Goal: Information Seeking & Learning: Learn about a topic

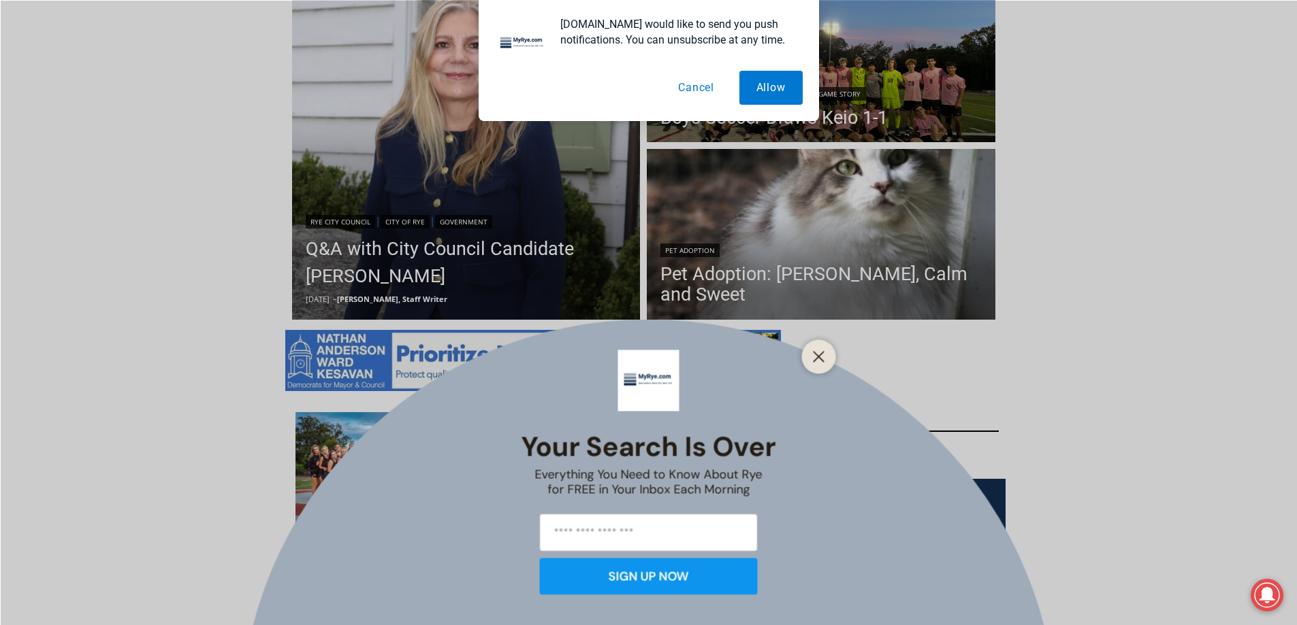
scroll to position [544, 0]
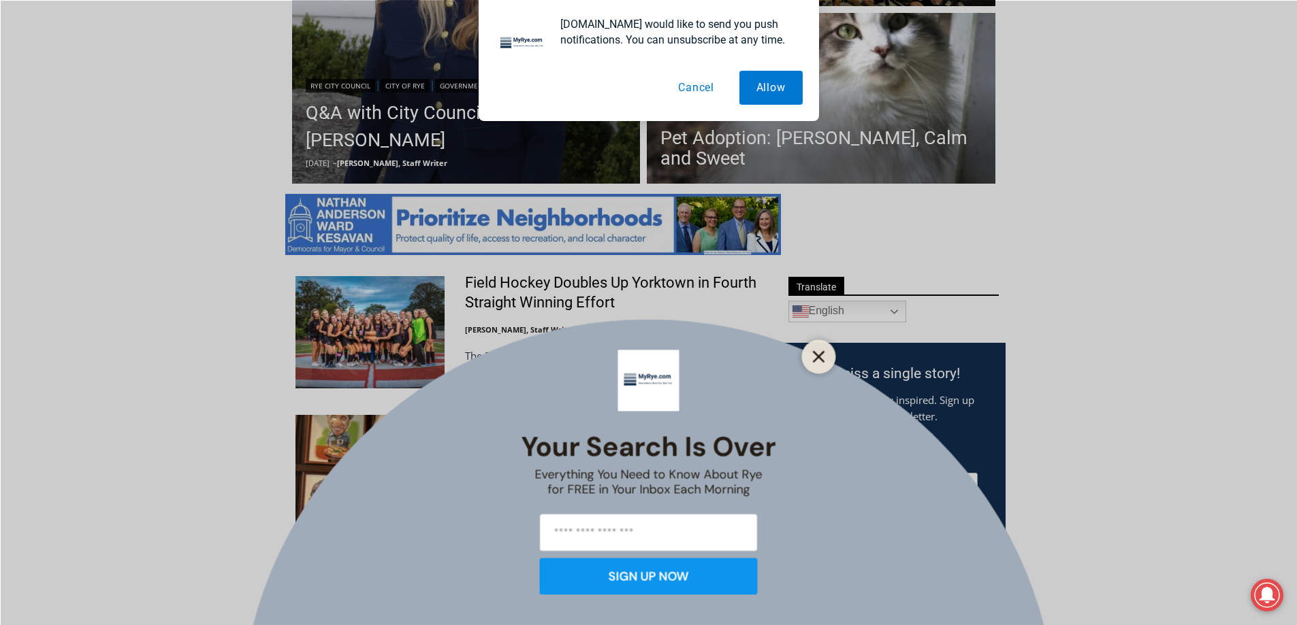
click at [811, 359] on button "Close" at bounding box center [818, 356] width 19 height 19
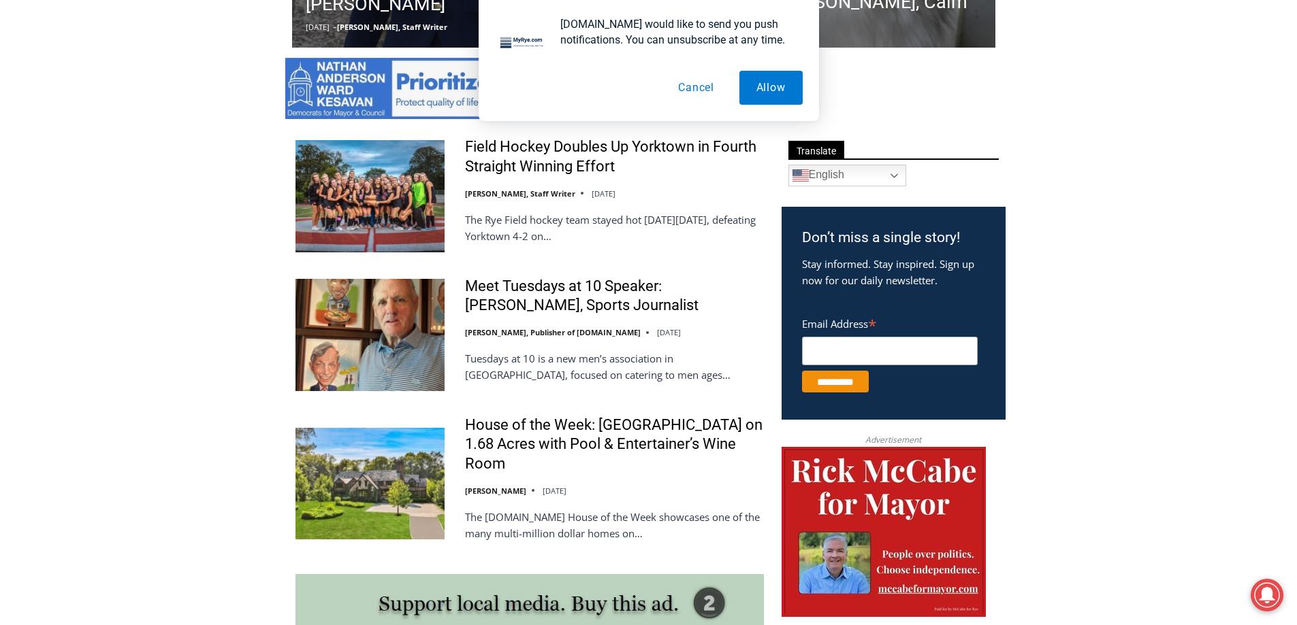
scroll to position [953, 0]
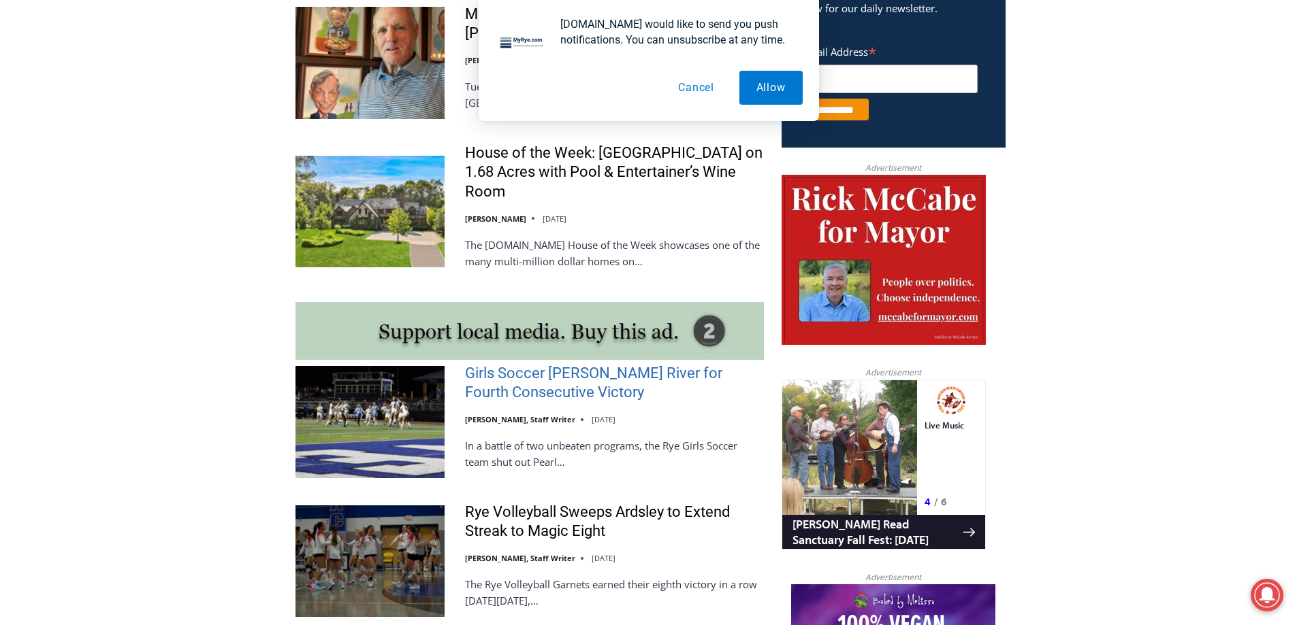
click at [512, 395] on link "Girls Soccer [PERSON_NAME] River for Fourth Consecutive Victory" at bounding box center [614, 383] width 299 height 39
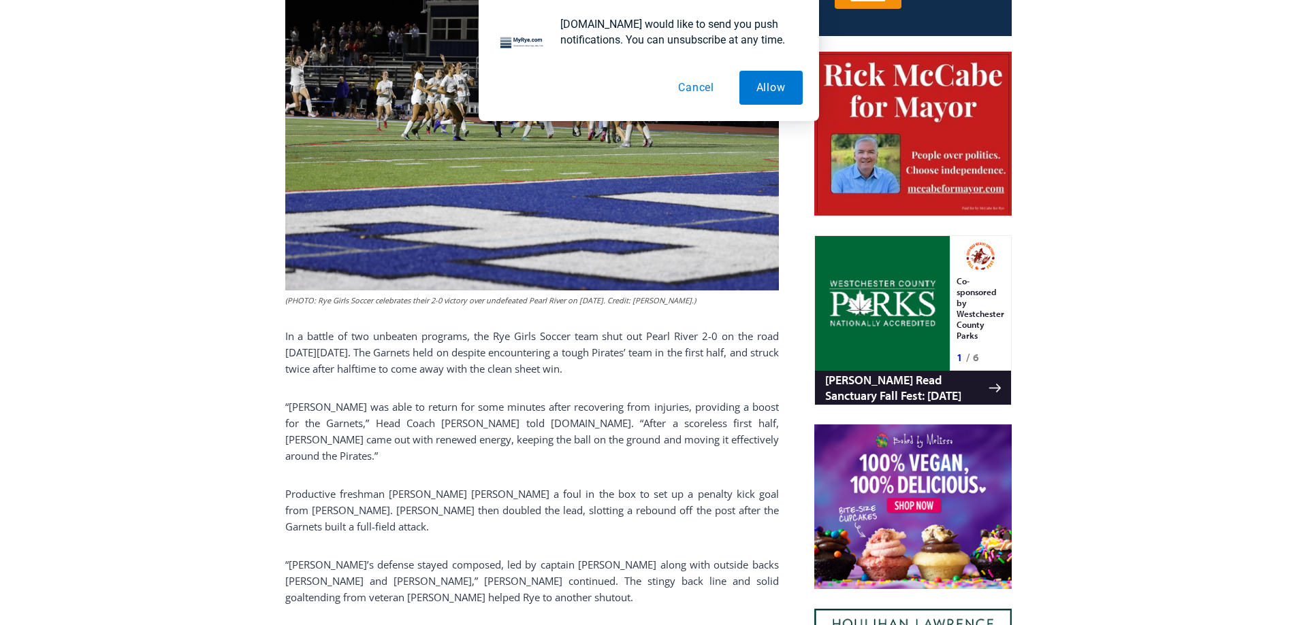
scroll to position [586, 0]
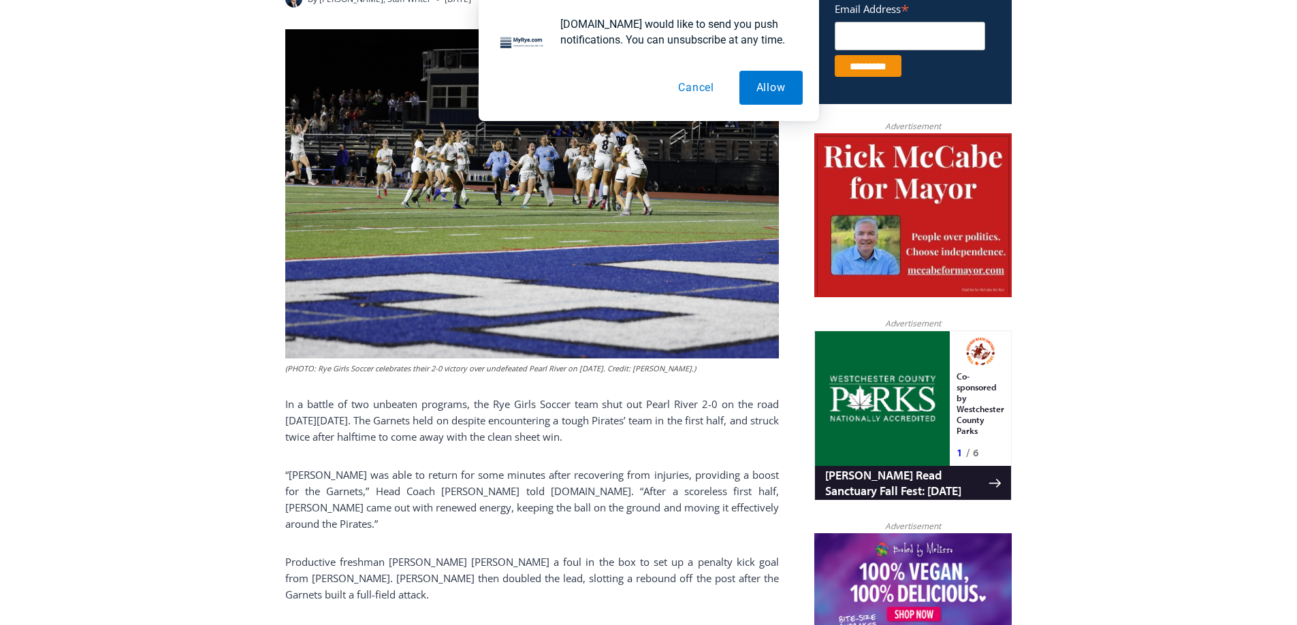
click at [695, 91] on button "Cancel" at bounding box center [696, 88] width 70 height 34
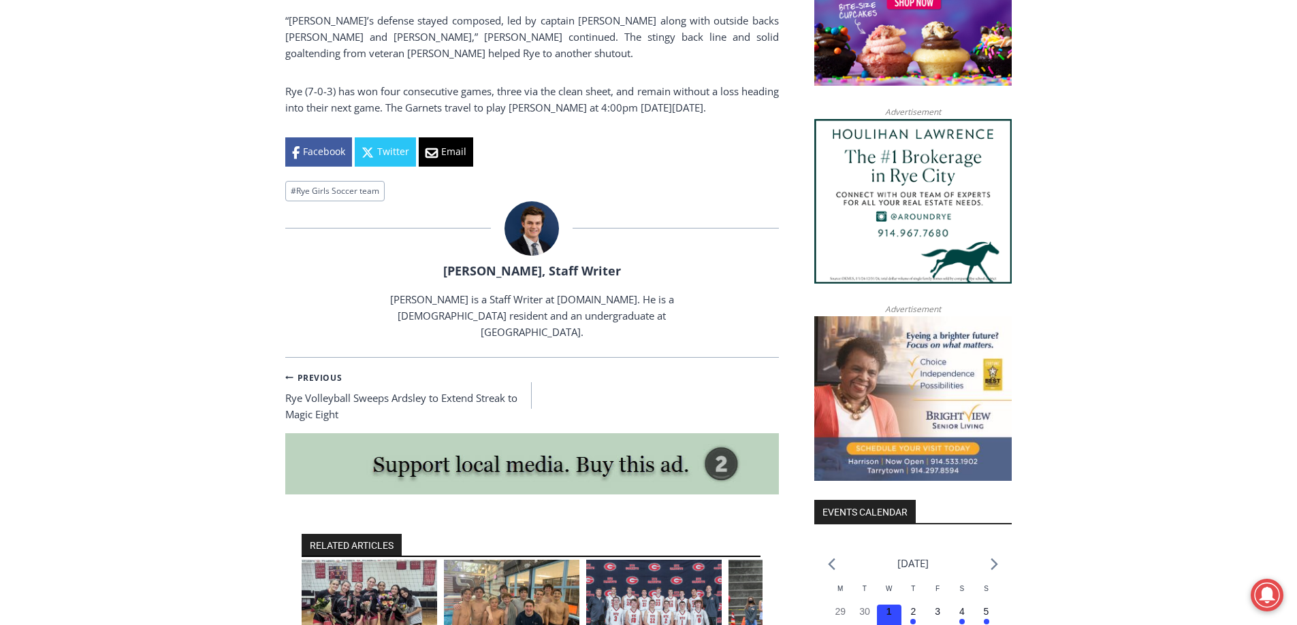
scroll to position [654, 0]
